Goal: Entertainment & Leisure: Consume media (video, audio)

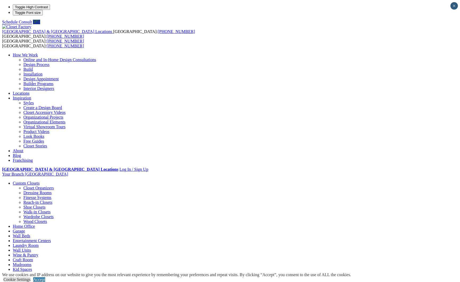
click at [66, 110] on link "Closet Accessory Videos" at bounding box center [44, 112] width 42 height 5
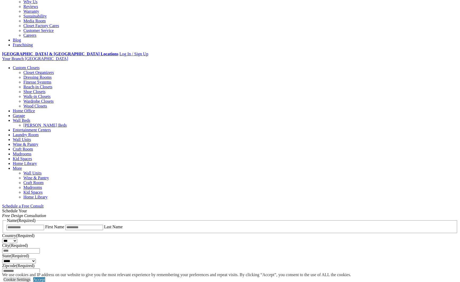
scroll to position [155, 0]
